Goal: Use online tool/utility: Utilize a website feature to perform a specific function

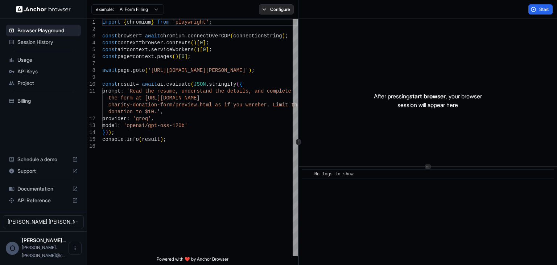
click at [280, 8] on button "Configure" at bounding box center [276, 9] width 35 height 10
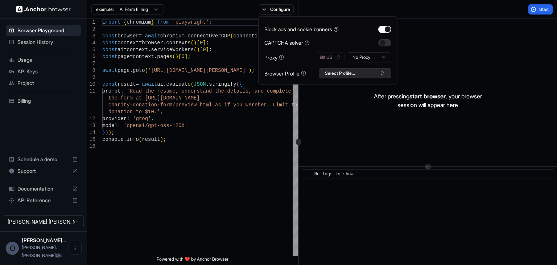
click at [383, 73] on button "Select Profile..." at bounding box center [354, 73] width 72 height 10
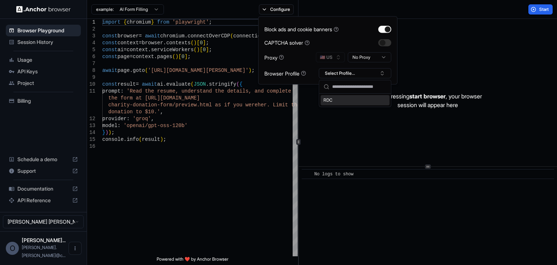
click at [329, 102] on div "RDC" at bounding box center [354, 100] width 69 height 10
click at [424, 60] on div "After pressing start browser , your browser session will appear here" at bounding box center [428, 100] width 258 height 163
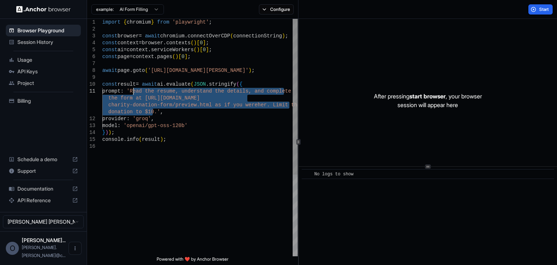
drag, startPoint x: 151, startPoint y: 112, endPoint x: 132, endPoint y: 93, distance: 26.9
click at [132, 93] on div "import { chromium } from 'playwright' ; const browser = await chromium . connec…" at bounding box center [199, 199] width 195 height 361
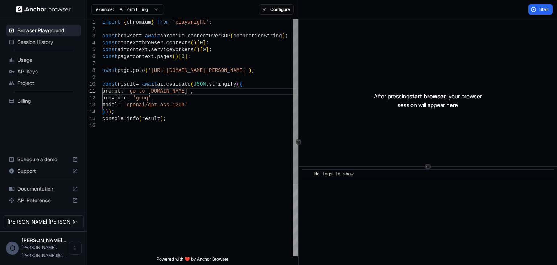
click at [150, 99] on div "import { chromium } from 'playwright' ; const browser = await chromium . connec…" at bounding box center [199, 189] width 195 height 340
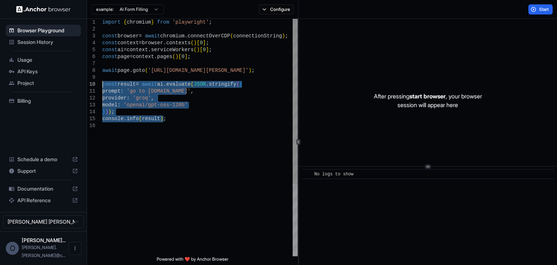
drag, startPoint x: 195, startPoint y: 124, endPoint x: 92, endPoint y: 85, distance: 110.4
click at [102, 85] on div "import { chromium } from 'playwright' ; const browser = await chromium . connec…" at bounding box center [199, 189] width 195 height 340
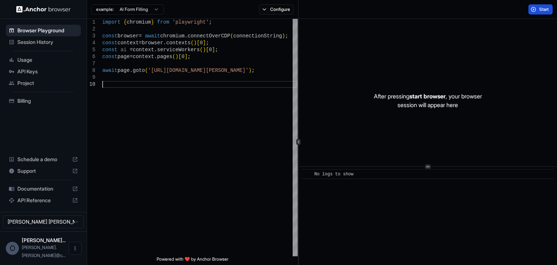
click at [536, 11] on button "Start" at bounding box center [540, 9] width 24 height 10
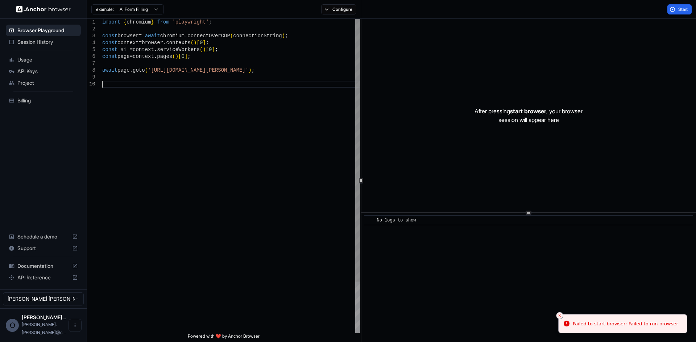
click at [213, 99] on div "import { chromium } from 'playwright' ; const browser = await chromium . connec…" at bounding box center [231, 207] width 258 height 377
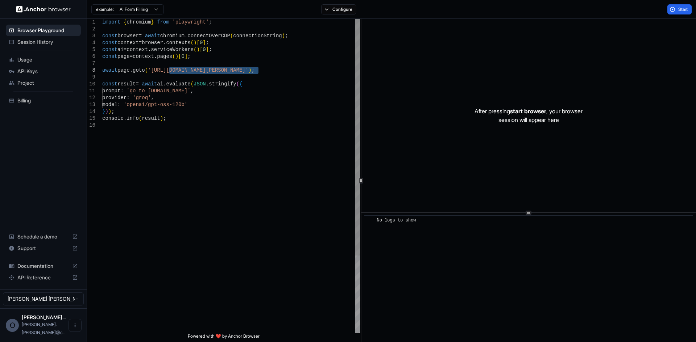
drag, startPoint x: 258, startPoint y: 70, endPoint x: 170, endPoint y: 73, distance: 88.4
click at [170, 73] on div "import { chromium } from 'playwright' ; const browser = await chromium . connec…" at bounding box center [231, 228] width 258 height 418
click at [172, 73] on div "import { chromium } from 'playwright' ; const browser = await chromium . connec…" at bounding box center [231, 228] width 258 height 418
drag, startPoint x: 172, startPoint y: 71, endPoint x: 257, endPoint y: 70, distance: 85.1
click at [257, 70] on div "import { chromium } from 'playwright' ; const browser = await chromium . connec…" at bounding box center [231, 228] width 258 height 418
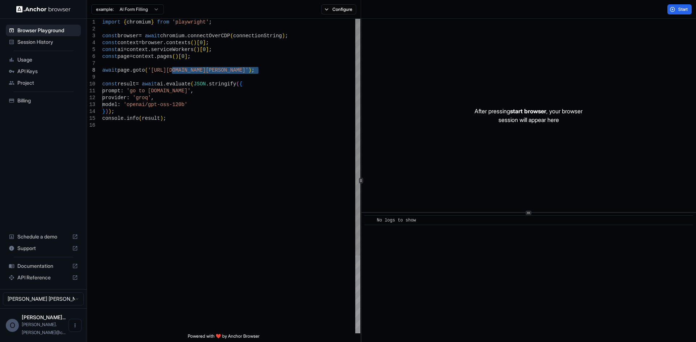
scroll to position [49, 0]
type textarea "**********"
click at [556, 13] on button "Start" at bounding box center [679, 9] width 24 height 10
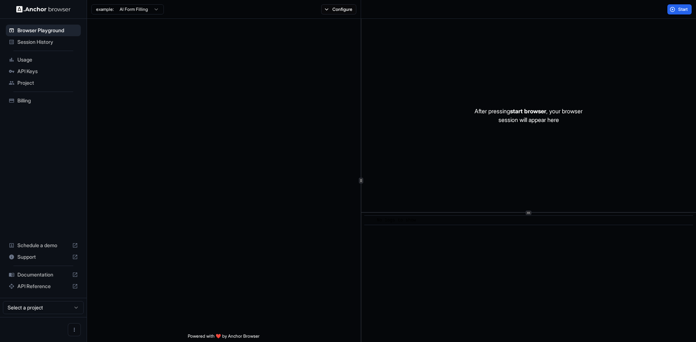
click at [155, 8] on html "Browser Playground Session History Usage API Keys Project Billing Schedule a de…" at bounding box center [348, 171] width 696 height 342
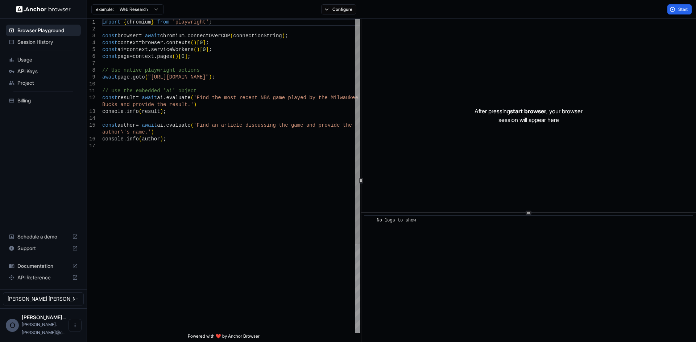
type textarea "**********"
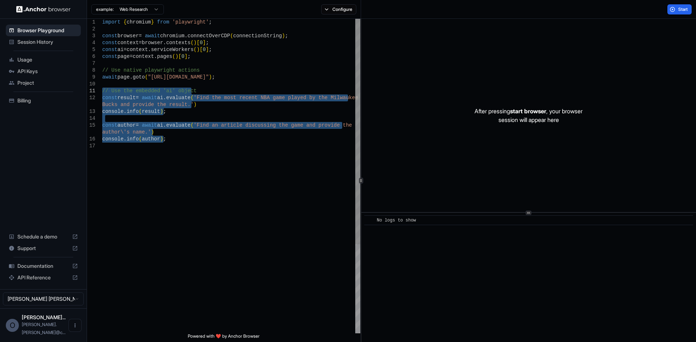
drag, startPoint x: 129, startPoint y: 125, endPoint x: 92, endPoint y: 89, distance: 51.0
click at [102, 89] on div "import { chromium } from 'playwright' ; const browser = await chromium . connec…" at bounding box center [231, 238] width 258 height 439
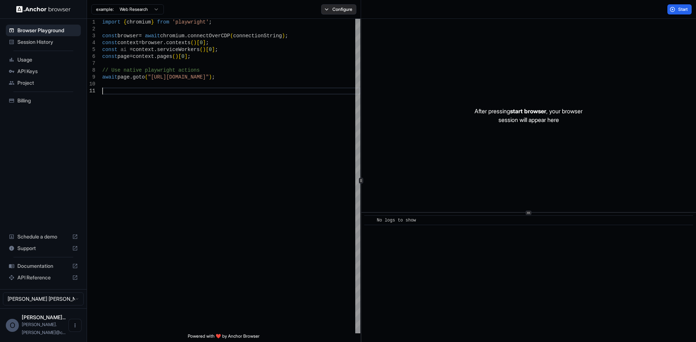
click at [342, 7] on button "Configure" at bounding box center [338, 9] width 35 height 10
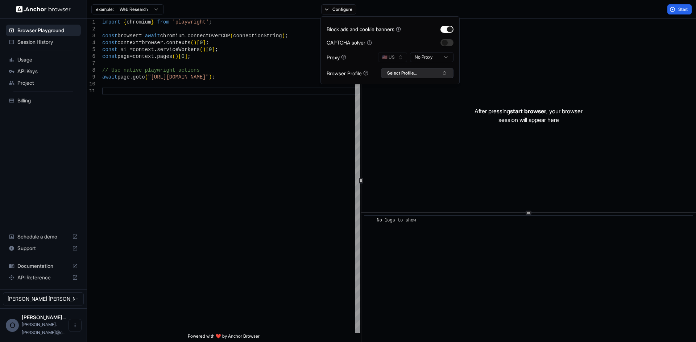
click at [423, 74] on button "Select Profile..." at bounding box center [417, 73] width 72 height 10
click at [392, 100] on div "RDC" at bounding box center [417, 100] width 69 height 10
click at [490, 36] on div "After pressing start browser , your browser session will appear here" at bounding box center [528, 115] width 334 height 193
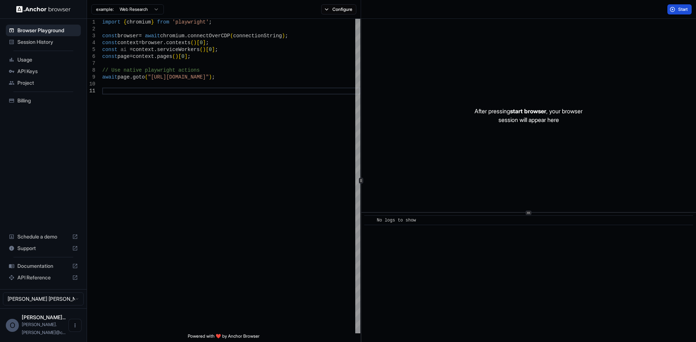
click at [676, 6] on button "Start" at bounding box center [679, 9] width 24 height 10
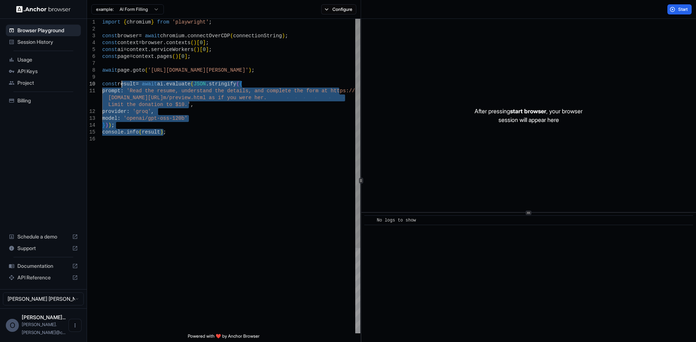
type textarea "**********"
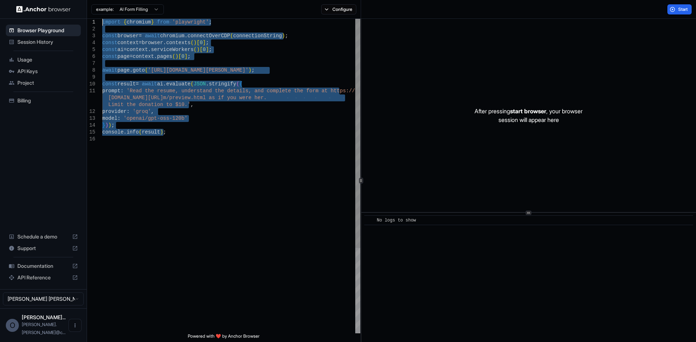
drag, startPoint x: 182, startPoint y: 143, endPoint x: 80, endPoint y: 21, distance: 159.2
click at [102, 21] on div "import { chromium } from 'playwright' ; const browser = await chromium . connec…" at bounding box center [231, 235] width 258 height 432
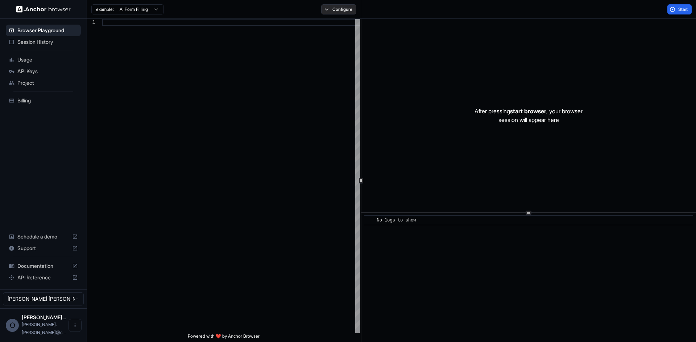
click at [349, 8] on button "Configure" at bounding box center [338, 9] width 35 height 10
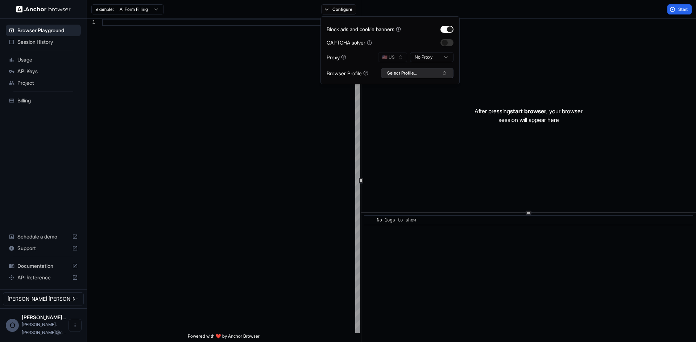
click at [425, 69] on button "Select Profile..." at bounding box center [417, 73] width 72 height 10
click at [398, 98] on div "RDC" at bounding box center [417, 100] width 69 height 10
click at [527, 47] on div "After pressing start browser , your browser session will appear here" at bounding box center [528, 115] width 334 height 193
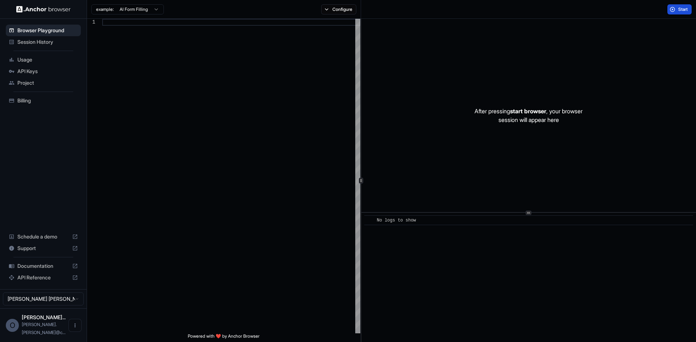
click at [675, 9] on button "Start" at bounding box center [679, 9] width 24 height 10
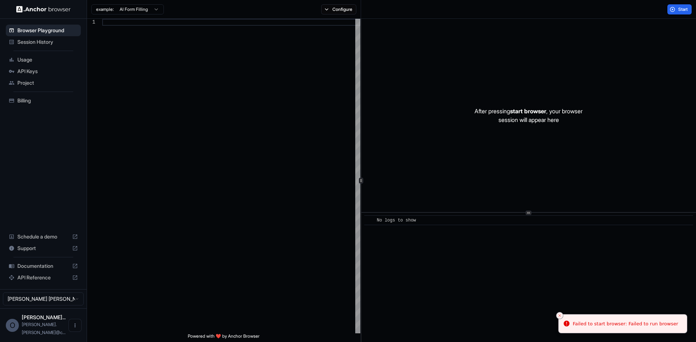
click at [608, 286] on div "​ No logs to show" at bounding box center [528, 277] width 334 height 129
click at [561, 315] on line "Close toast" at bounding box center [559, 316] width 2 height 2
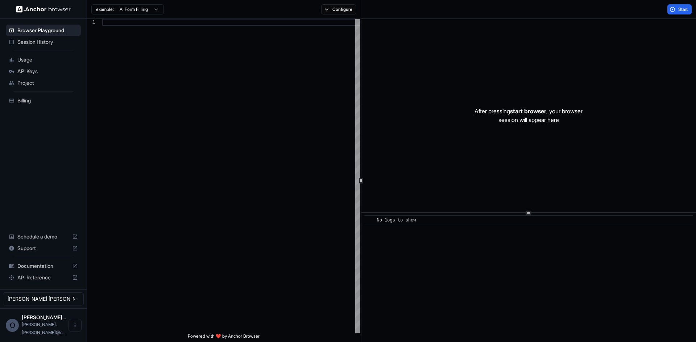
click at [74, 307] on html "Browser Playground Session History Usage API Keys Project Billing Schedule a de…" at bounding box center [348, 171] width 696 height 342
click at [74, 329] on icon "Open menu" at bounding box center [75, 326] width 6 height 6
click at [145, 286] on div at bounding box center [348, 171] width 696 height 342
click at [344, 7] on button "Configure" at bounding box center [338, 9] width 35 height 10
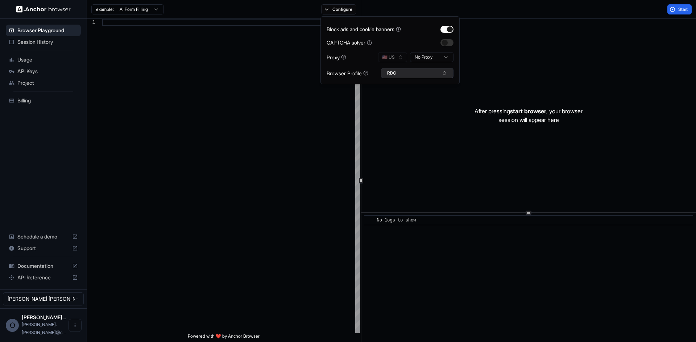
click at [445, 73] on button "RDC" at bounding box center [417, 73] width 72 height 10
click at [467, 72] on div "After pressing start browser , your browser session will appear here" at bounding box center [528, 115] width 334 height 193
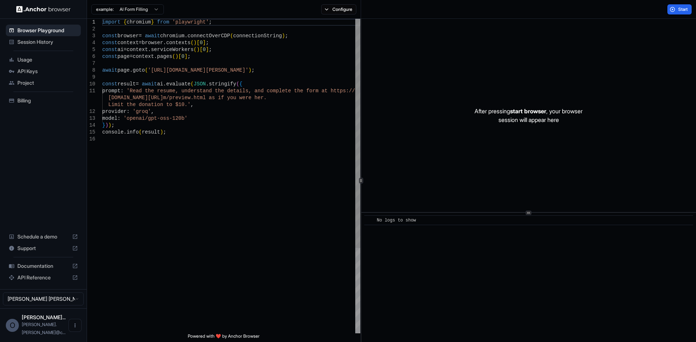
click at [32, 284] on div "API Reference" at bounding box center [43, 278] width 75 height 12
click at [39, 270] on span "Documentation" at bounding box center [43, 266] width 52 height 7
click at [342, 11] on button "Configure" at bounding box center [338, 9] width 35 height 10
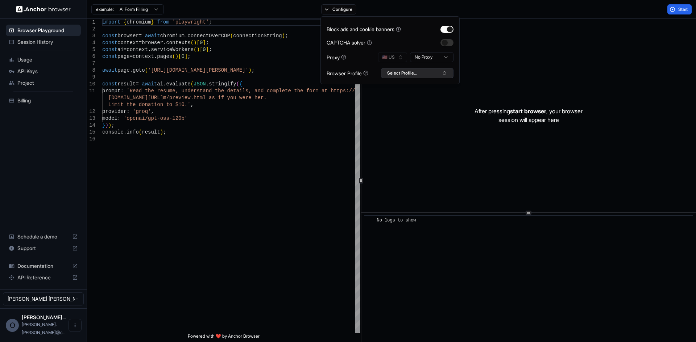
click at [441, 71] on button "Select Profile..." at bounding box center [417, 73] width 72 height 10
click at [400, 100] on div "RDC" at bounding box center [417, 100] width 69 height 10
click at [418, 38] on div "Block ads and cookie banners CAPTCHA solver Proxy 🇺🇸 US No Proxy Browser Profil…" at bounding box center [389, 50] width 127 height 56
click at [253, 110] on div "import { chromium } from 'playwright' ; const browser = await chromium . connec…" at bounding box center [231, 235] width 258 height 432
type textarea "**********"
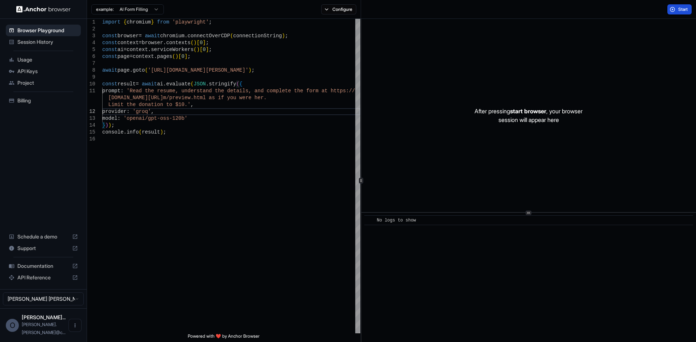
click at [675, 10] on button "Start" at bounding box center [679, 9] width 24 height 10
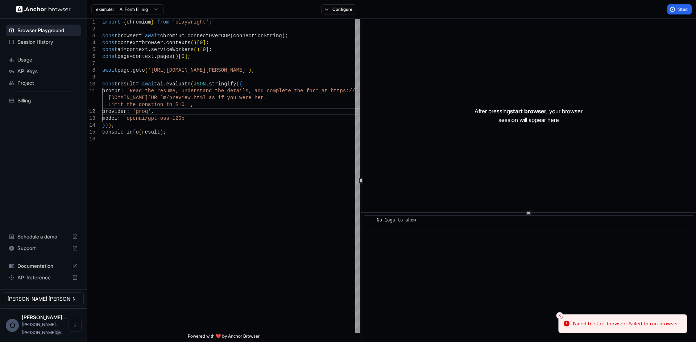
drag, startPoint x: 517, startPoint y: 126, endPoint x: 491, endPoint y: 124, distance: 26.2
click at [491, 124] on p "After pressing start browser , your browser session will appear here" at bounding box center [528, 115] width 108 height 17
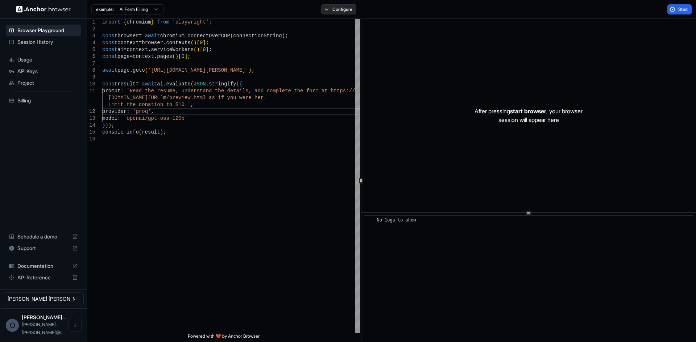
click at [345, 13] on button "Configure" at bounding box center [338, 9] width 35 height 10
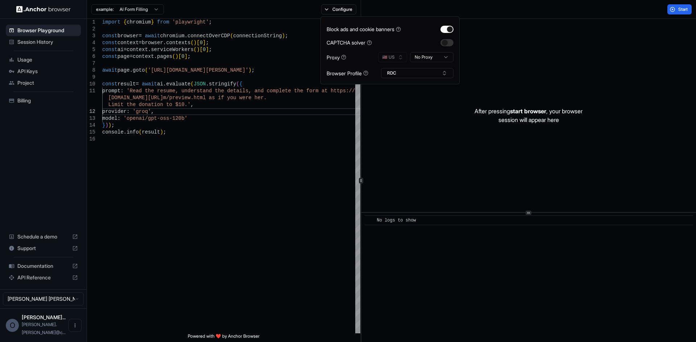
click at [367, 57] on div "Proxy 🇺🇸 US No Proxy" at bounding box center [389, 57] width 127 height 10
click at [440, 73] on button "RDC" at bounding box center [417, 73] width 72 height 10
click at [416, 87] on input "text" at bounding box center [421, 86] width 54 height 13
type input "*"
type input "****"
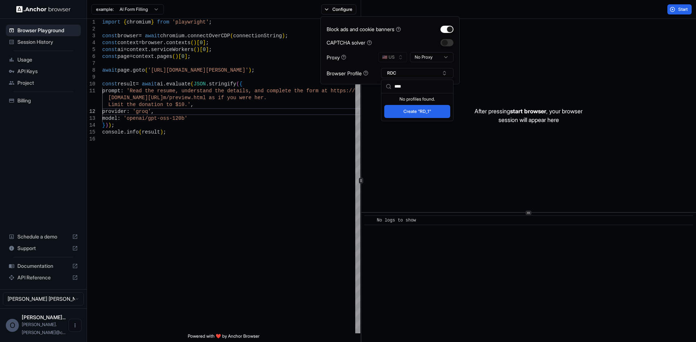
click at [418, 111] on button "Create "RD_1"" at bounding box center [417, 111] width 66 height 13
click at [437, 72] on button "RD_1" at bounding box center [417, 73] width 72 height 10
click at [392, 110] on div "RD_1" at bounding box center [417, 110] width 69 height 10
click at [490, 64] on div "After pressing start browser , your browser session will appear here" at bounding box center [528, 115] width 334 height 193
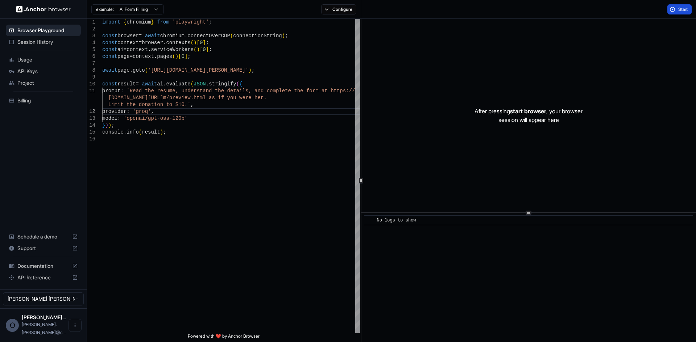
click at [674, 9] on button "Start" at bounding box center [679, 9] width 24 height 10
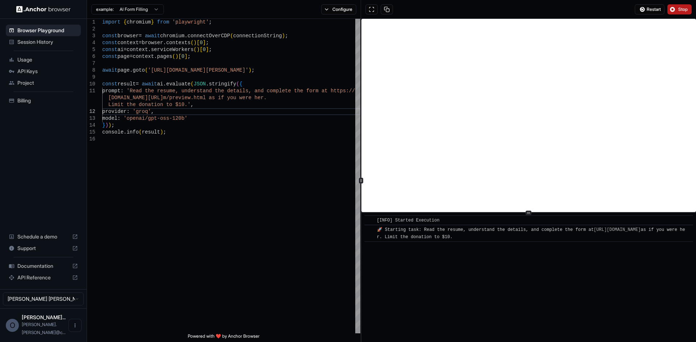
click at [679, 7] on span "Stop" at bounding box center [683, 10] width 10 height 6
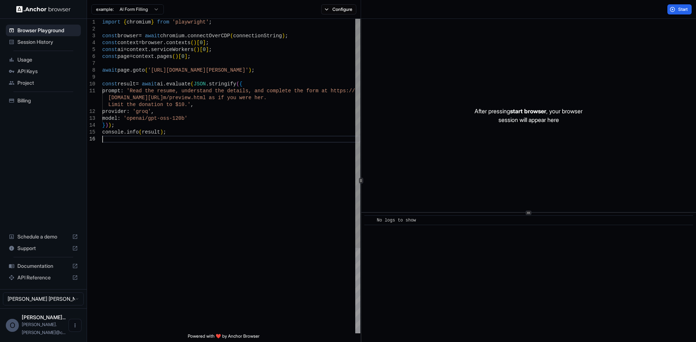
type textarea "**********"
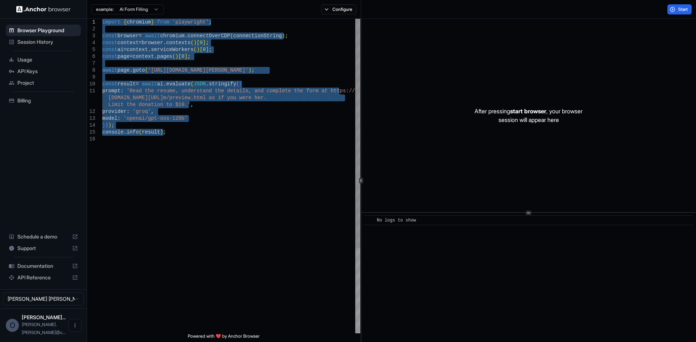
drag, startPoint x: 170, startPoint y: 137, endPoint x: 89, endPoint y: 20, distance: 141.4
click at [102, 20] on div "import { chromium } from 'playwright' ; const browser = await chromium . connec…" at bounding box center [231, 235] width 258 height 432
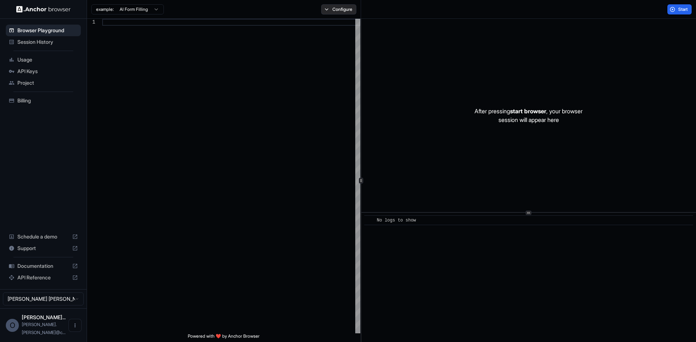
click at [348, 10] on button "Configure" at bounding box center [338, 9] width 35 height 10
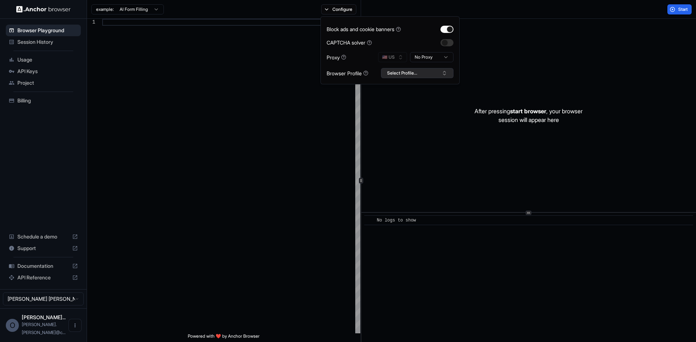
click at [425, 73] on button "Select Profile..." at bounding box center [417, 73] width 72 height 10
click at [392, 113] on div "RD_1" at bounding box center [417, 110] width 69 height 10
click at [680, 6] on button "Start" at bounding box center [679, 9] width 24 height 10
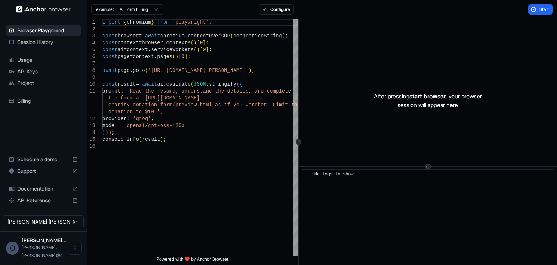
click at [38, 41] on span "Session History" at bounding box center [47, 41] width 61 height 7
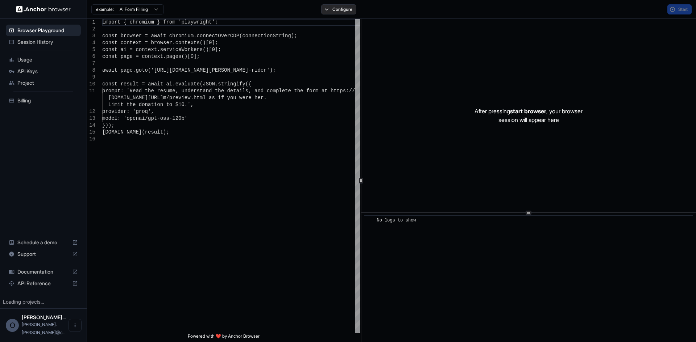
click at [333, 11] on button "Configure" at bounding box center [338, 9] width 35 height 10
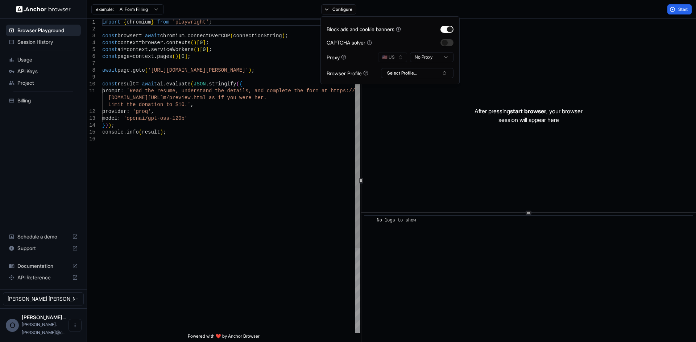
click at [229, 136] on div "import { chromium } from 'playwright' ; const browser = await chromium . connec…" at bounding box center [231, 235] width 258 height 432
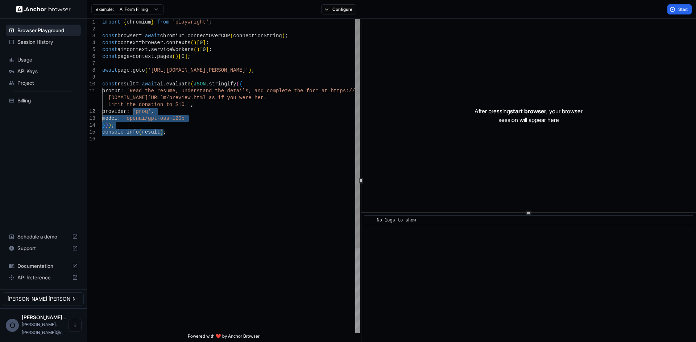
type textarea "**********"
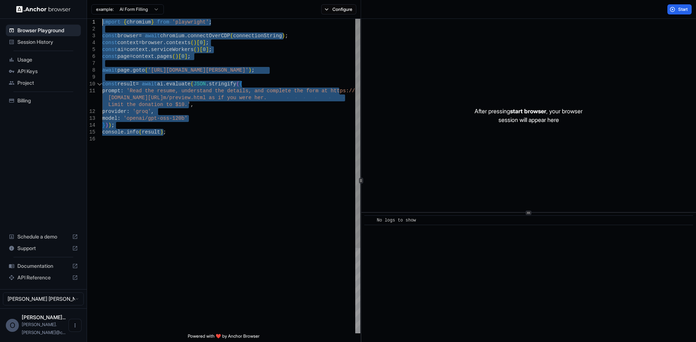
drag, startPoint x: 192, startPoint y: 138, endPoint x: 89, endPoint y: 19, distance: 157.2
click at [102, 19] on div "import { chromium } from 'playwright' ; const browser = await chromium . connec…" at bounding box center [231, 235] width 258 height 432
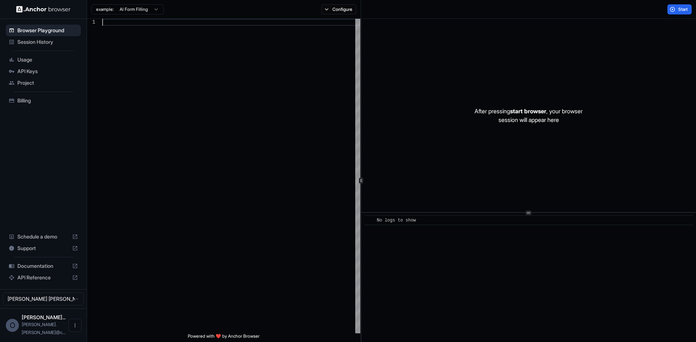
click at [339, 4] on div "example: AI Form Filling Configure" at bounding box center [224, 9] width 274 height 19
click at [339, 7] on button "Configure" at bounding box center [338, 9] width 35 height 10
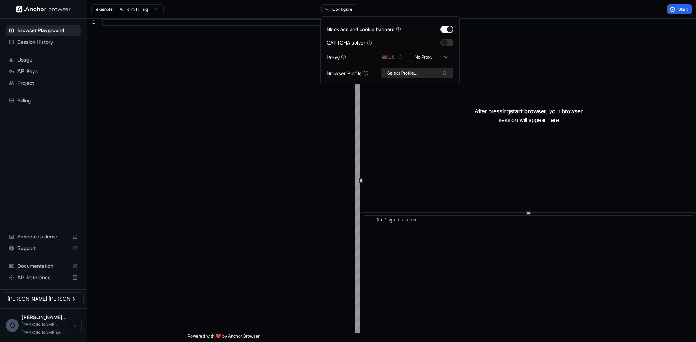
click at [420, 70] on button "Select Profile..." at bounding box center [417, 73] width 72 height 10
click at [402, 113] on div "RD_1" at bounding box center [417, 110] width 69 height 10
click at [491, 32] on div "After pressing start browser , your browser session will appear here" at bounding box center [528, 115] width 334 height 193
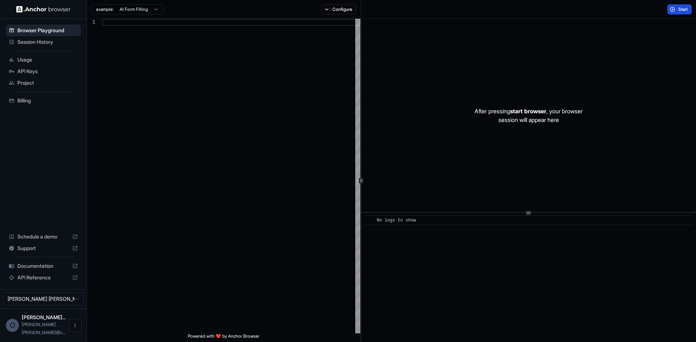
click at [675, 10] on button "Start" at bounding box center [679, 9] width 24 height 10
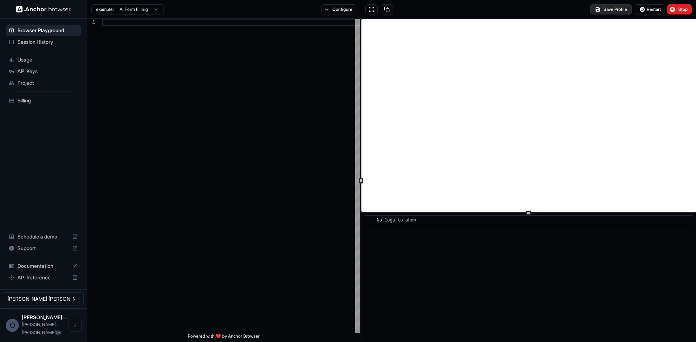
click at [611, 8] on button "Save Profile" at bounding box center [611, 9] width 42 height 10
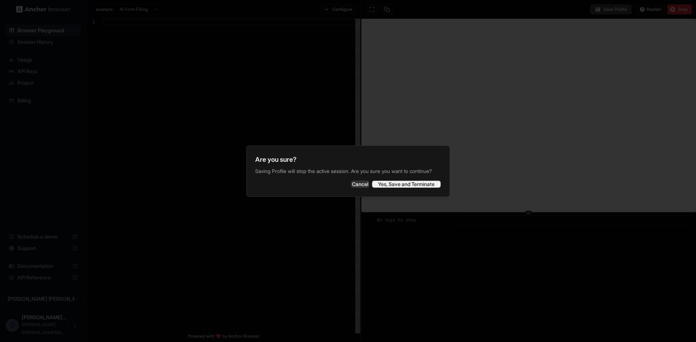
click at [409, 188] on button "Yes, Save and Terminate" at bounding box center [406, 184] width 69 height 7
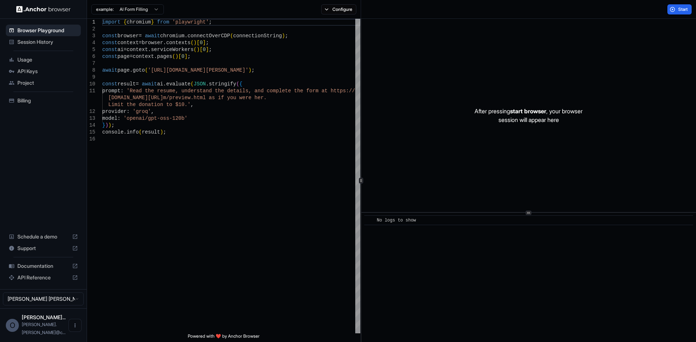
click at [30, 69] on span "API Keys" at bounding box center [47, 71] width 61 height 7
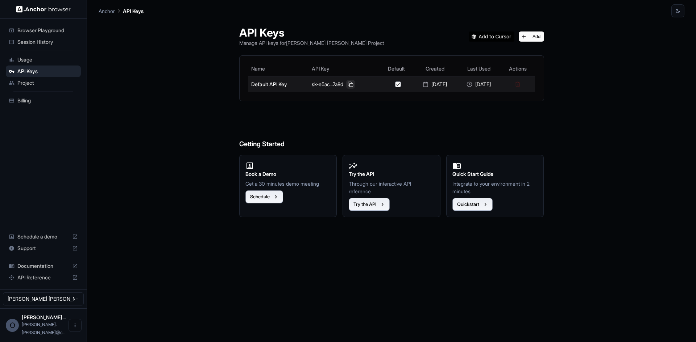
click at [346, 84] on button at bounding box center [350, 84] width 9 height 9
